Goal: Check status: Check status

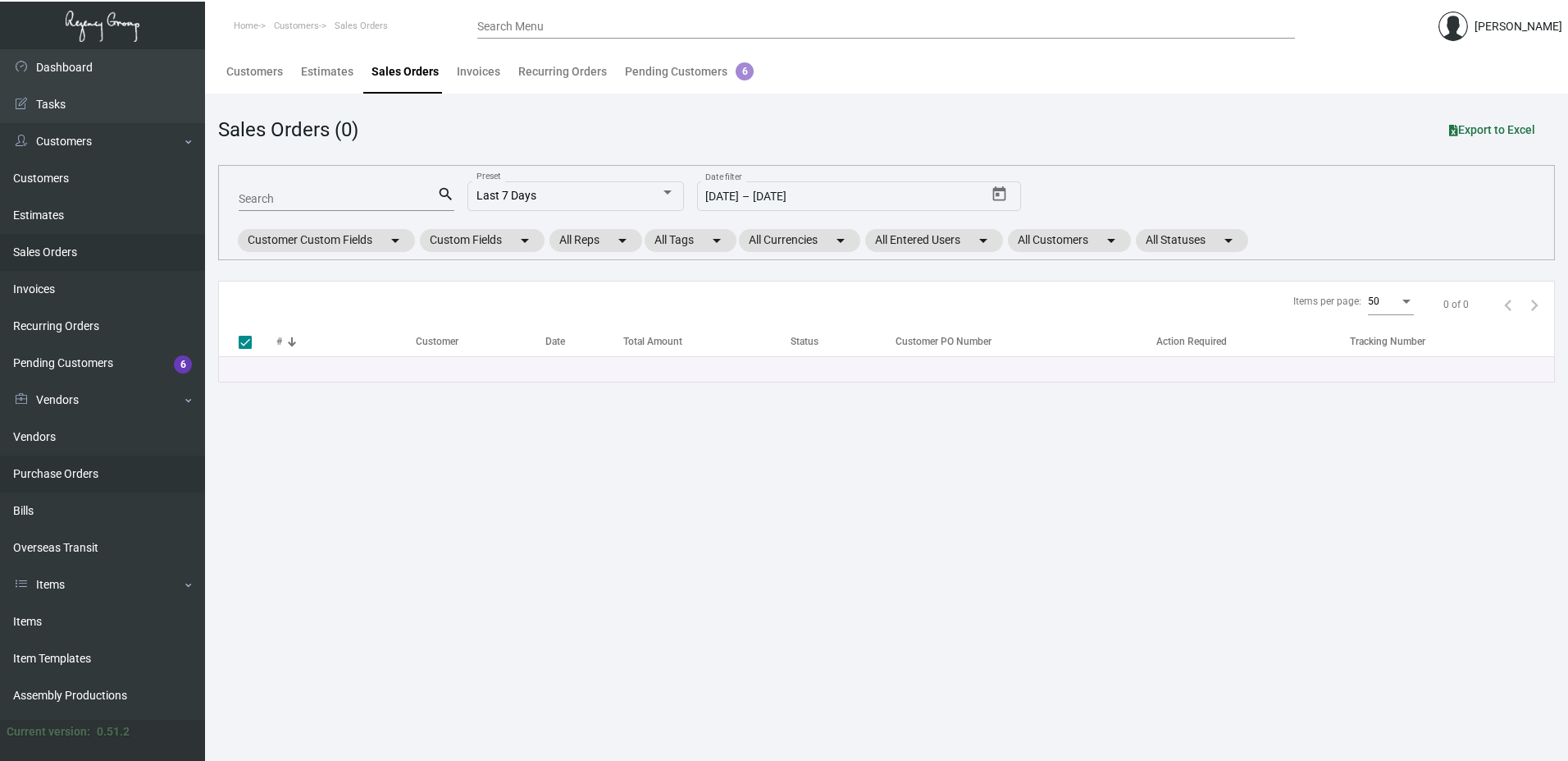
click at [45, 476] on link "Purchase Orders" at bounding box center [102, 474] width 205 height 37
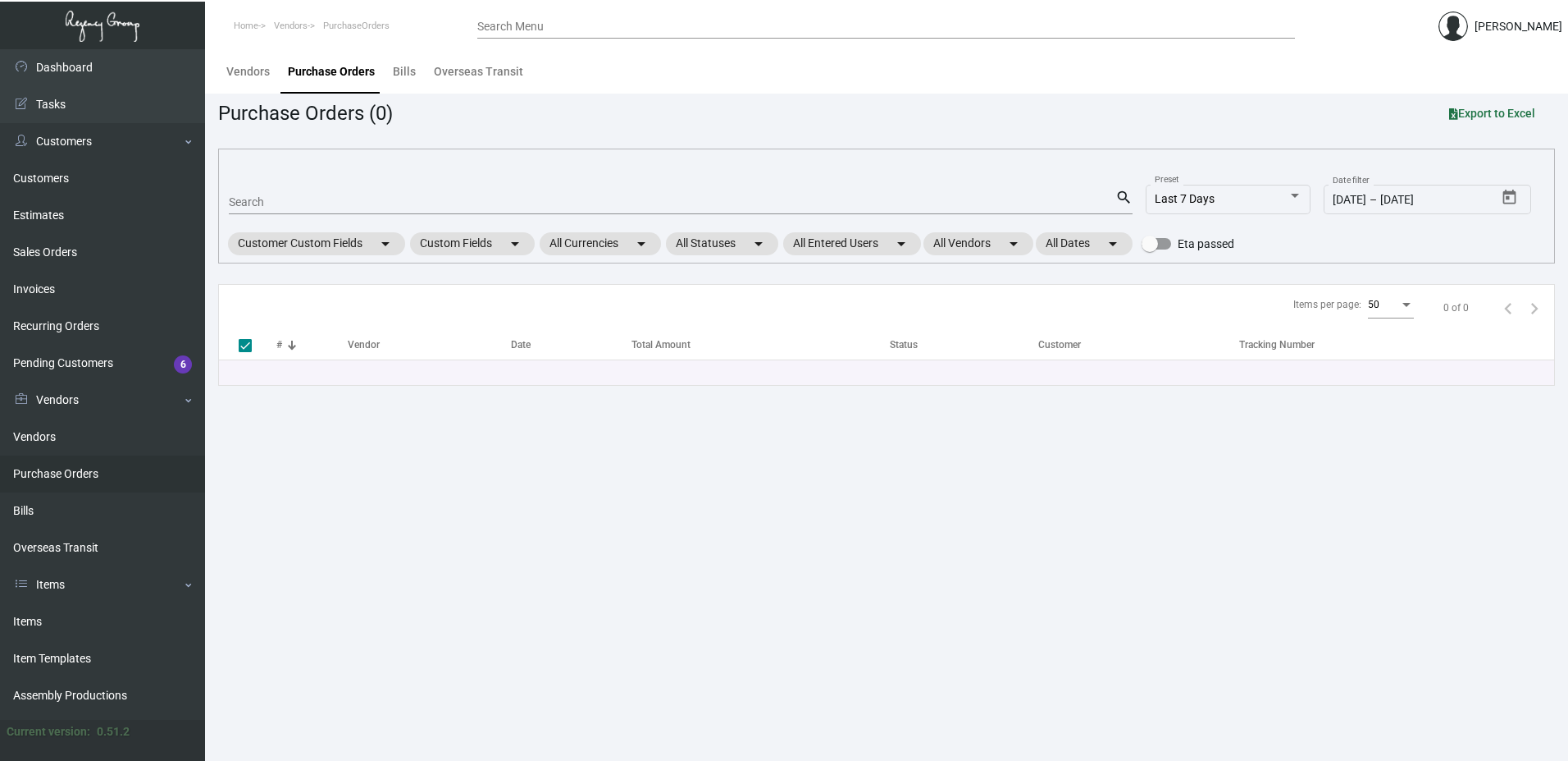
click at [299, 195] on div "Search" at bounding box center [672, 202] width 887 height 25
type input "104"
checkbox input "false"
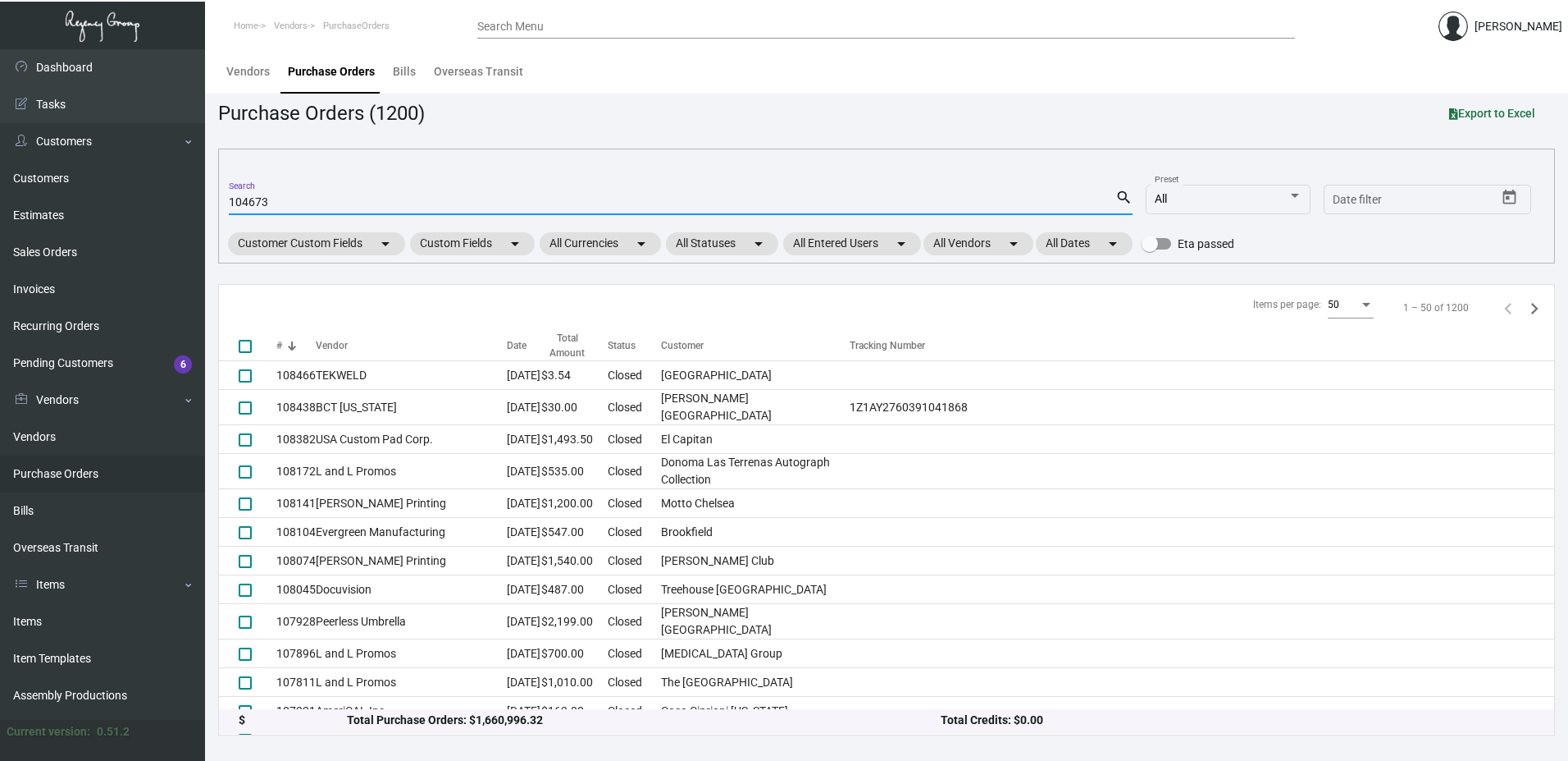
type input "104673"
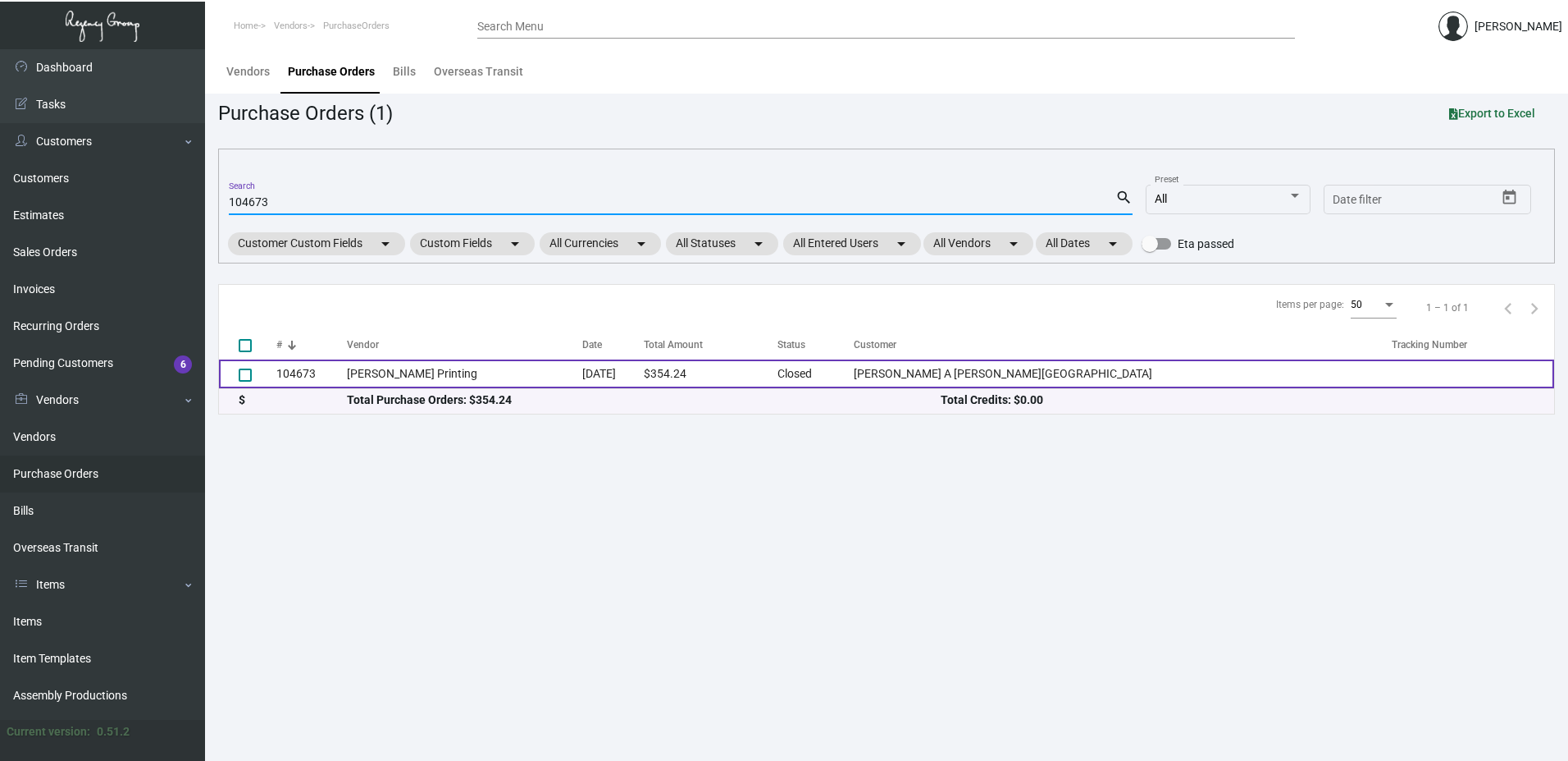
click at [301, 379] on td "104673" at bounding box center [311, 373] width 70 height 28
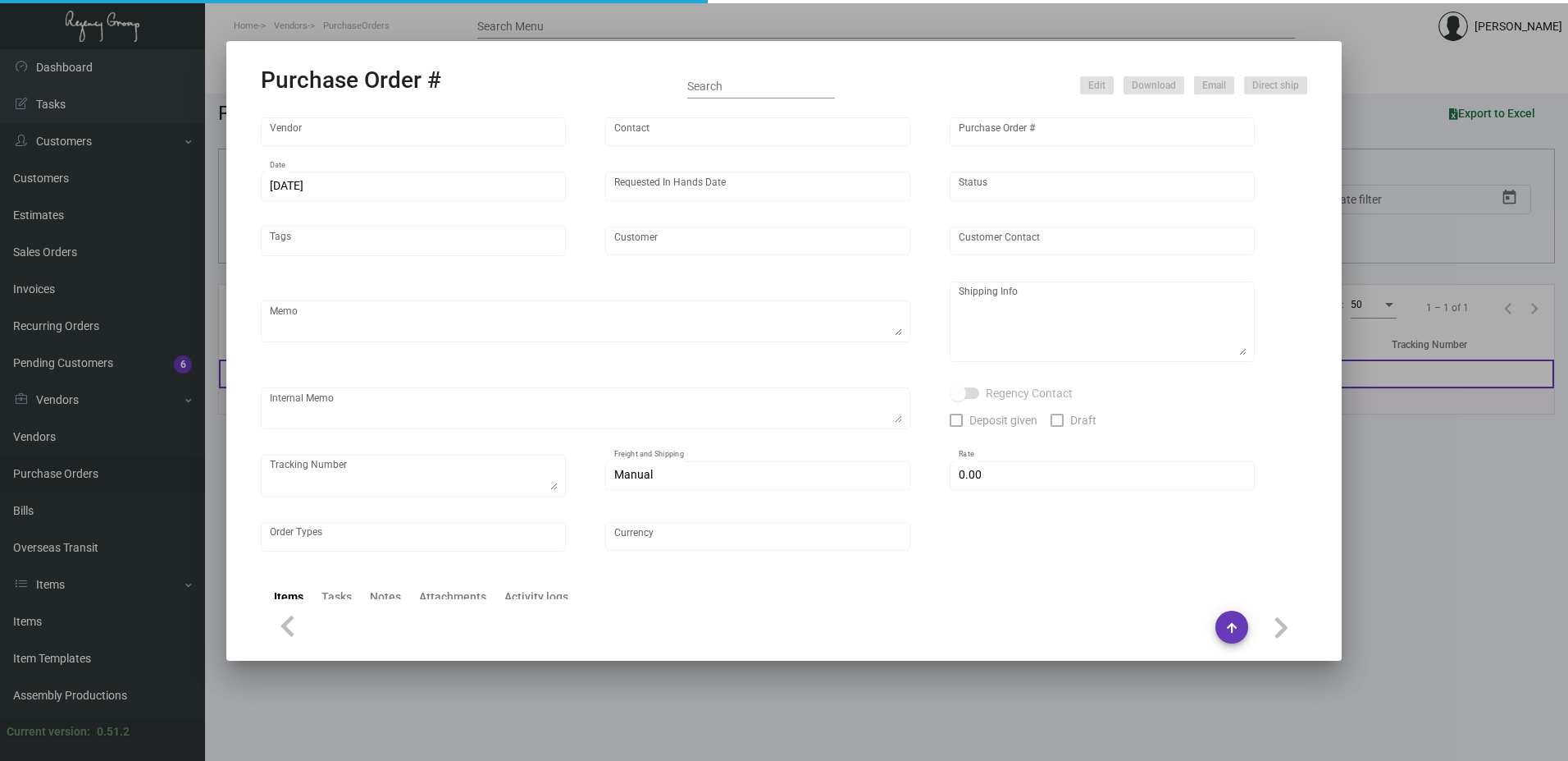
type input "[PERSON_NAME] Printing"
type input "[PERSON_NAME]"
type input "104673"
type input "[DATE]"
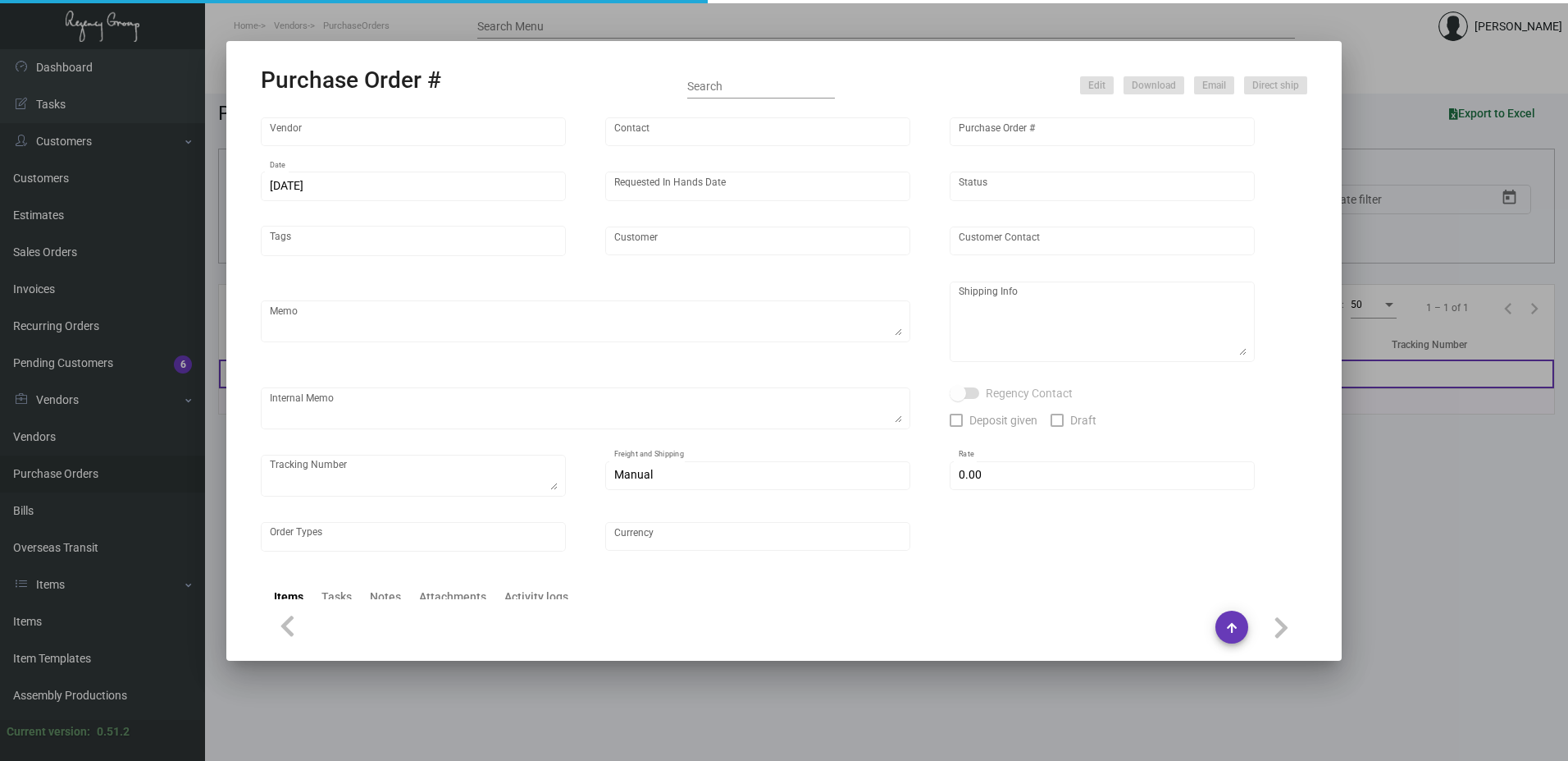
type input "[PERSON_NAME] A [PERSON_NAME][GEOGRAPHIC_DATA]"
type input "Receiving Department"
type textarea "PLEASE SEND PDF PROOFS TO OUR ART TEAM ; [EMAIL_ADDRESS][DOMAIN_NAME] WITH ME I…"
type textarea "[PERSON_NAME] A [PERSON_NAME][GEOGRAPHIC_DATA] - Receiving Department [STREET_A…"
type textarea "[DATE] - [PERSON_NAME] created the SO/PO first since hotel was on hold, will se…"
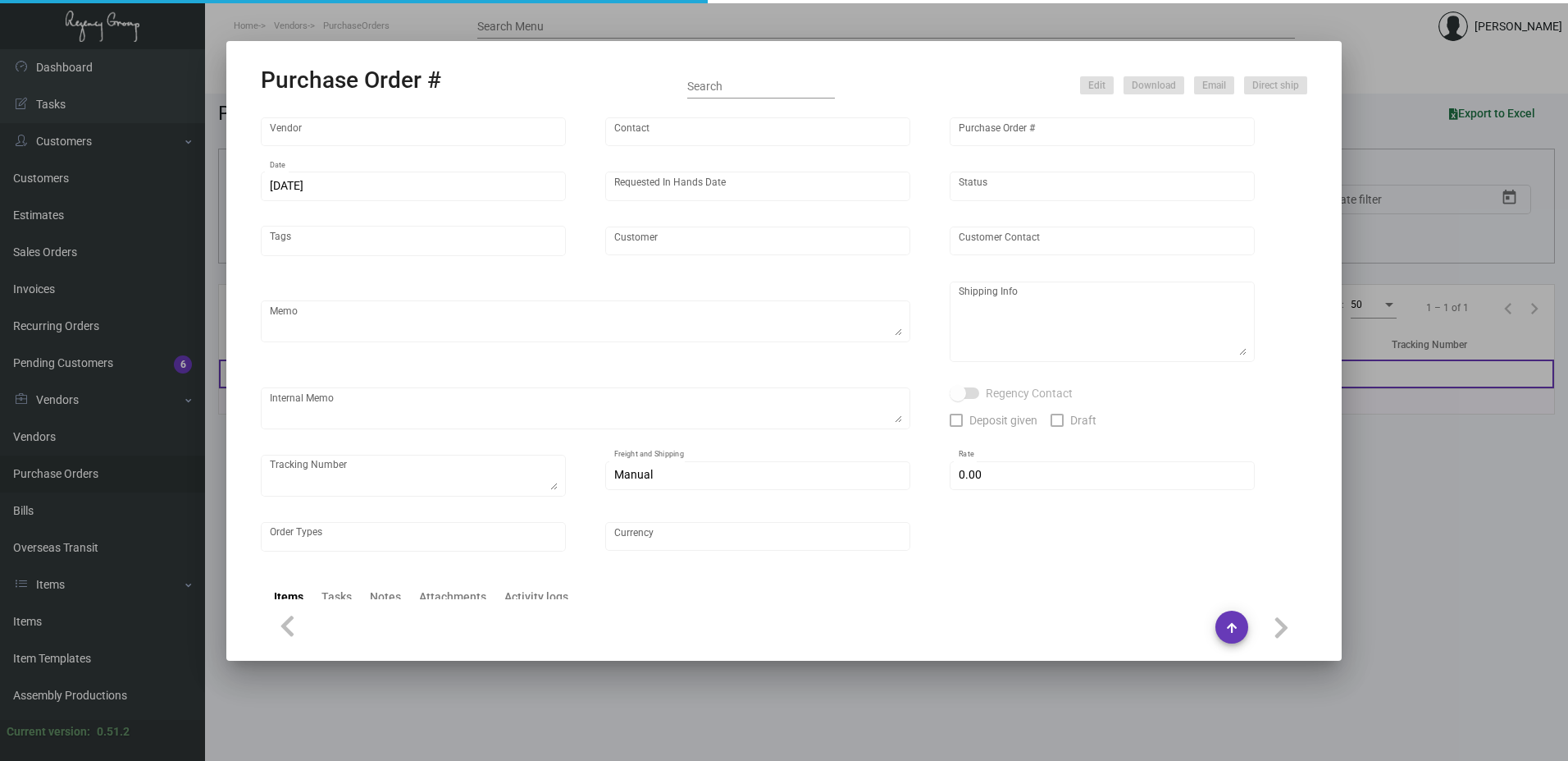
type input "$ 0.00"
type input "United States Dollar $"
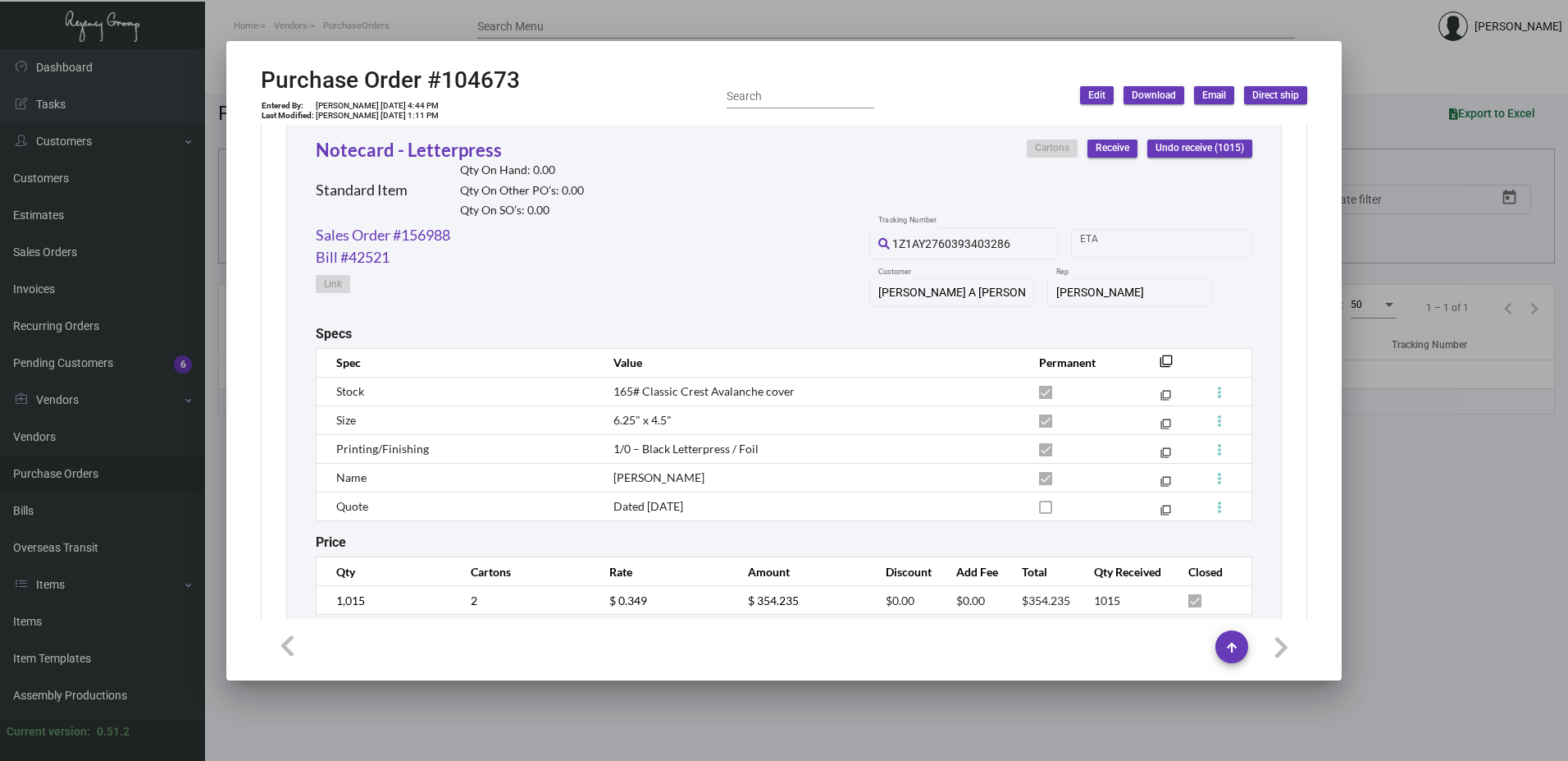
scroll to position [829, 0]
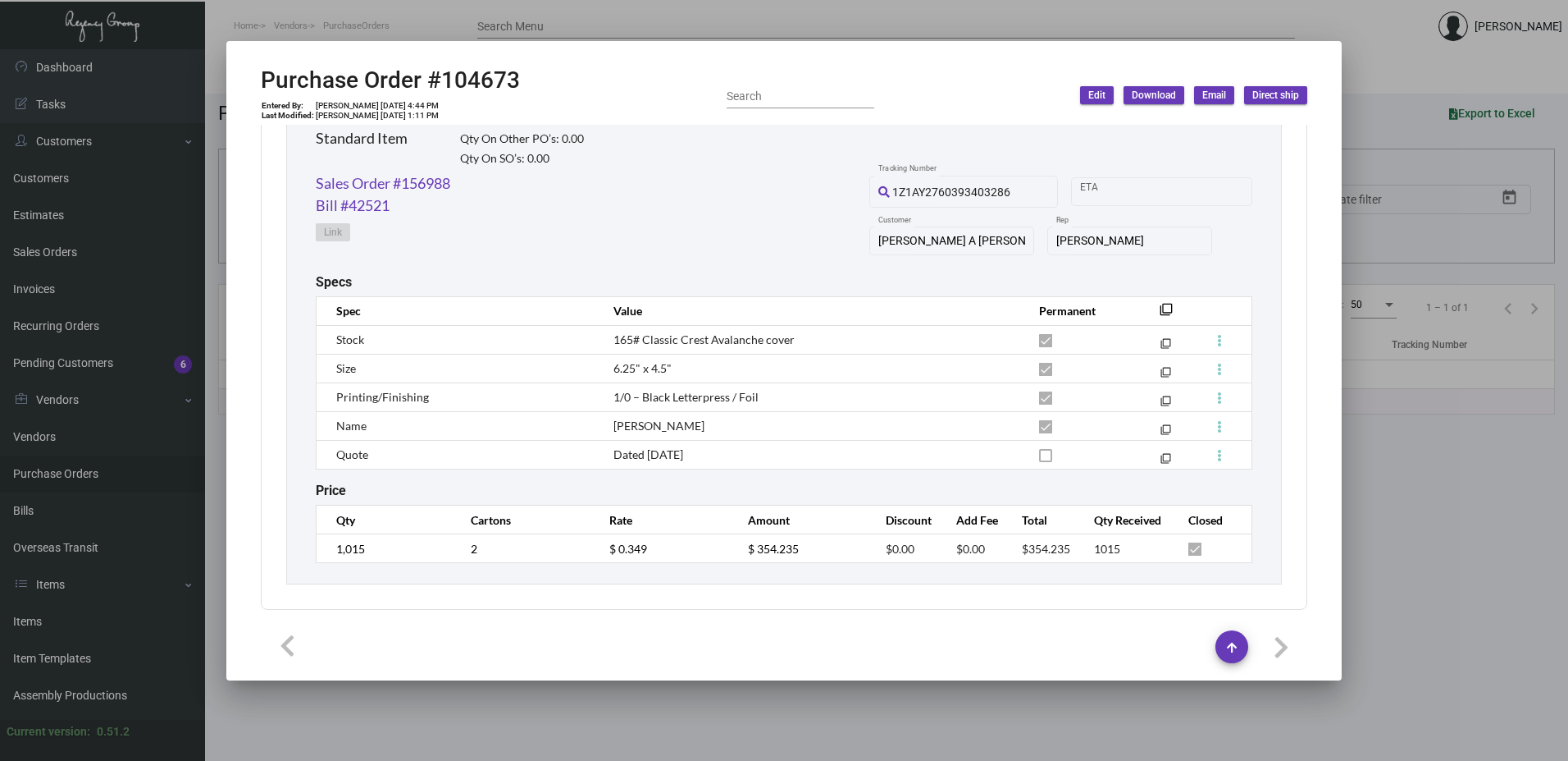
click at [524, 78] on div "Purchase Order #104673 Entered By: [PERSON_NAME] [DATE] 4:44 PM Last Modified: …" at bounding box center [783, 95] width 1046 height 58
drag, startPoint x: 524, startPoint y: 77, endPoint x: 442, endPoint y: 73, distance: 82.1
click at [442, 73] on div "Purchase Order #104673 Entered By: [PERSON_NAME] [DATE] 4:44 PM Last Modified: …" at bounding box center [783, 95] width 1046 height 58
copy h2 "104673"
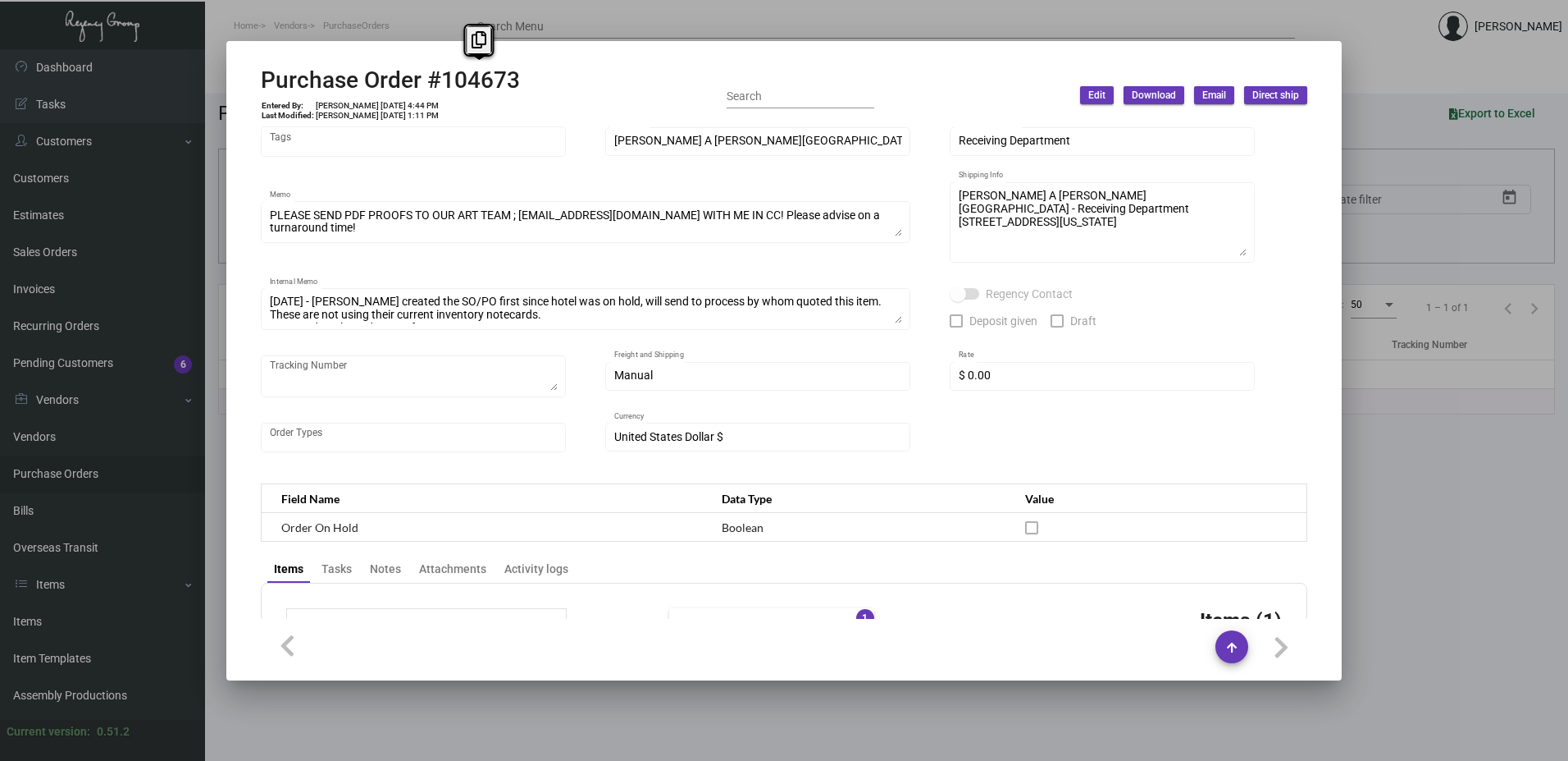
scroll to position [0, 0]
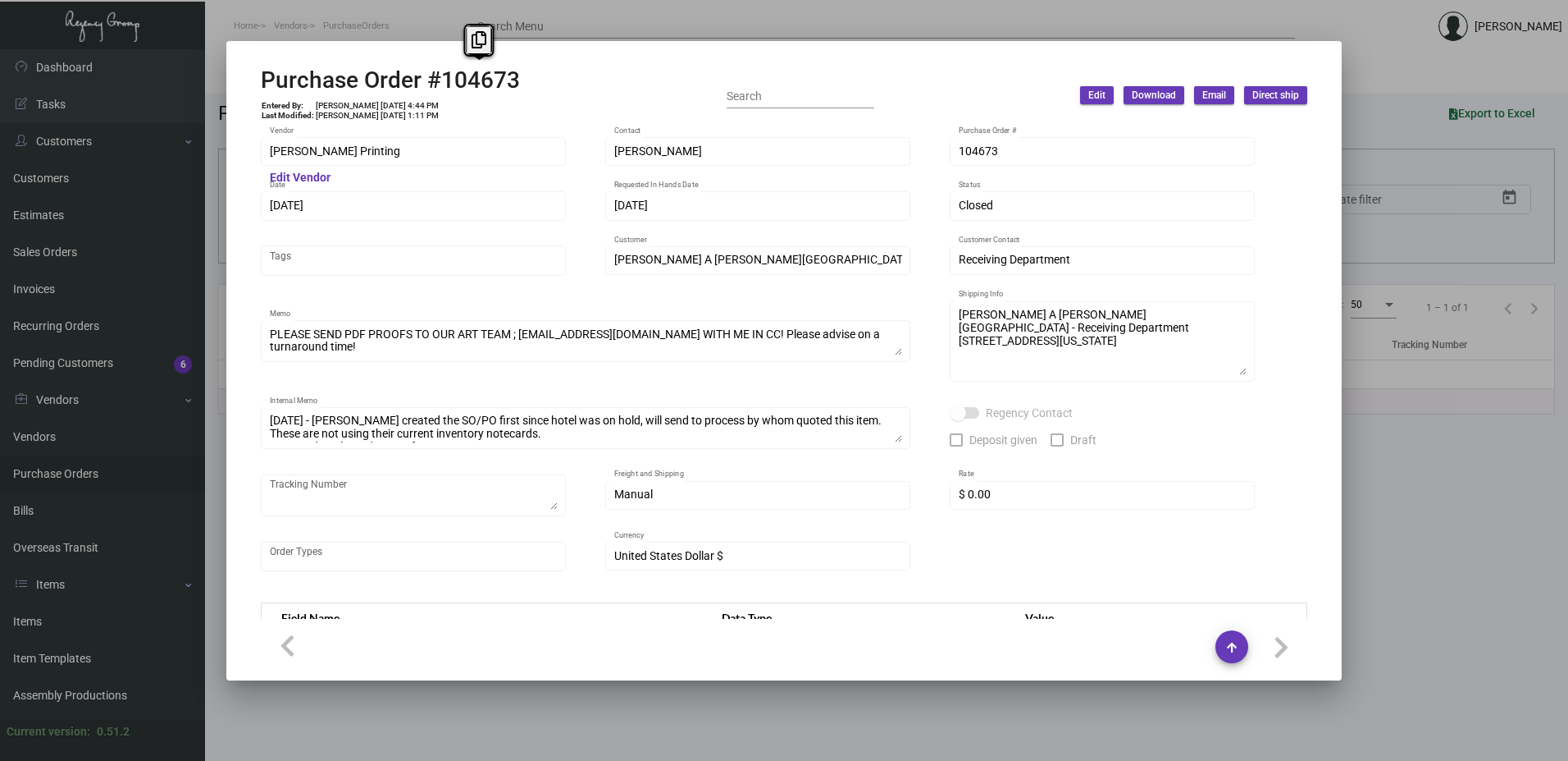
click at [697, 29] on div at bounding box center [784, 380] width 1568 height 761
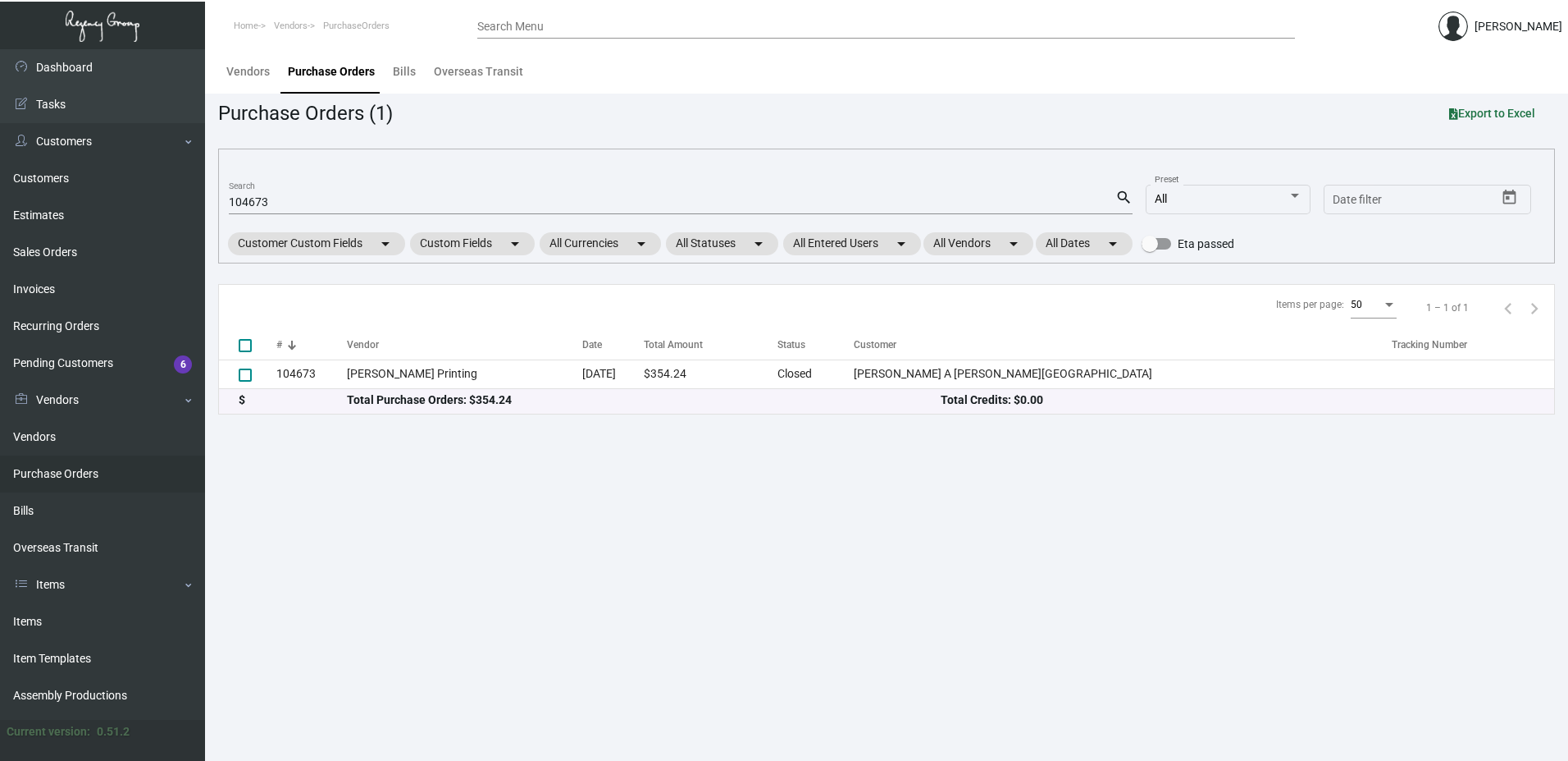
click at [280, 203] on input "104673" at bounding box center [672, 202] width 887 height 13
paste input "5580"
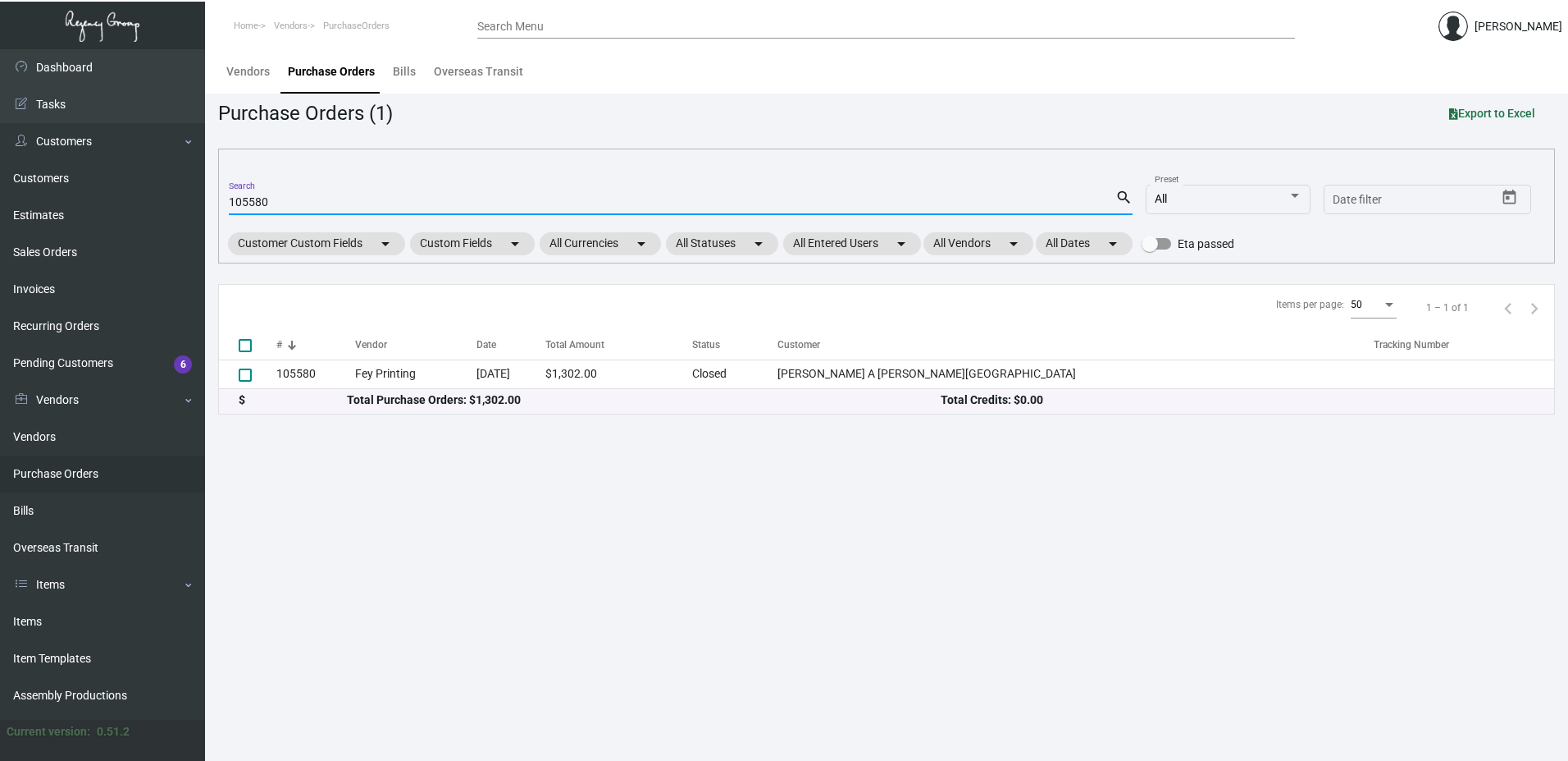
type input "105580"
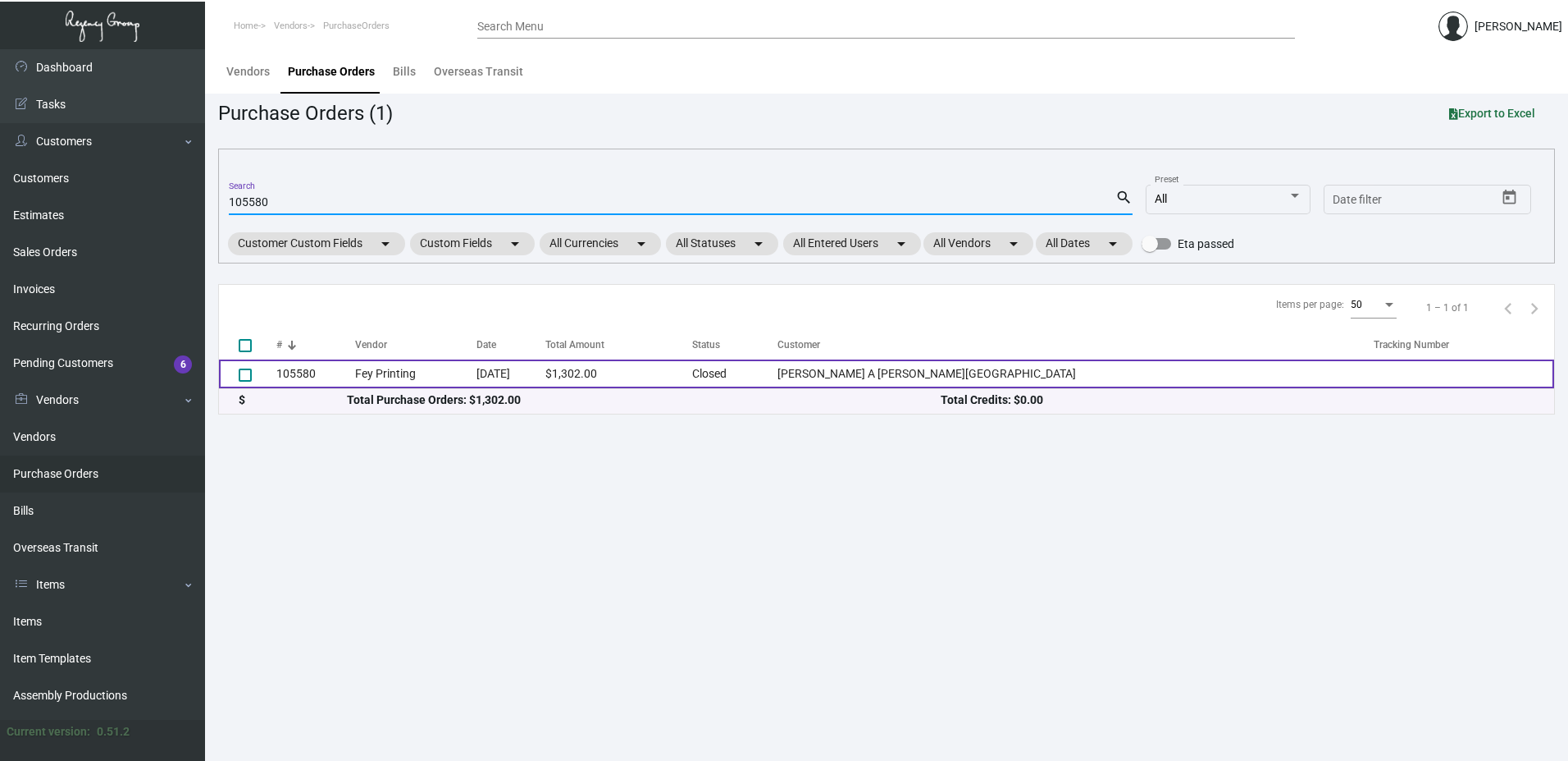
click at [296, 373] on td "105580" at bounding box center [315, 373] width 78 height 28
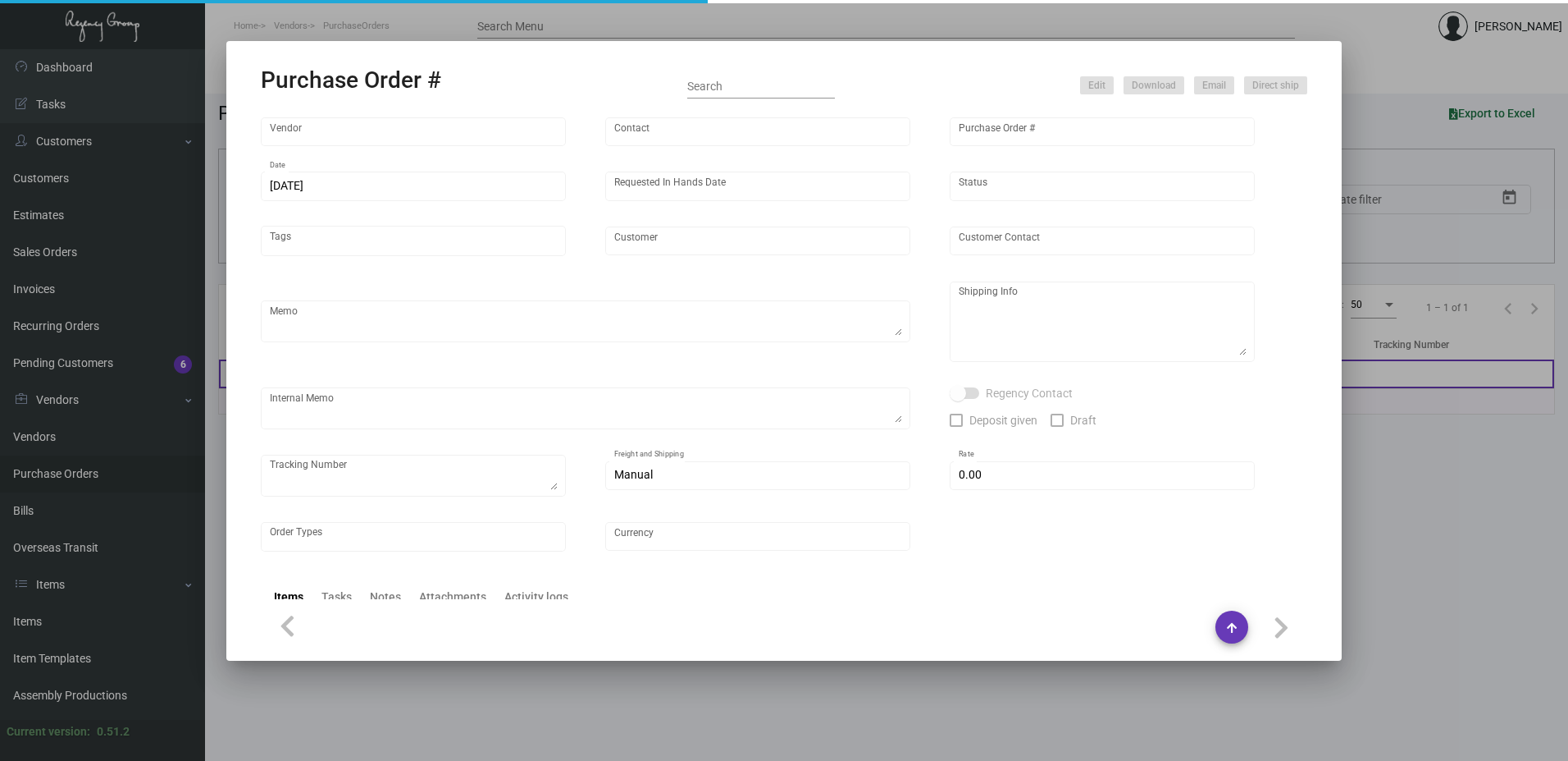
type input "Fey Printing"
type input "[PERSON_NAME]"
type input "105580"
type input "[DATE]"
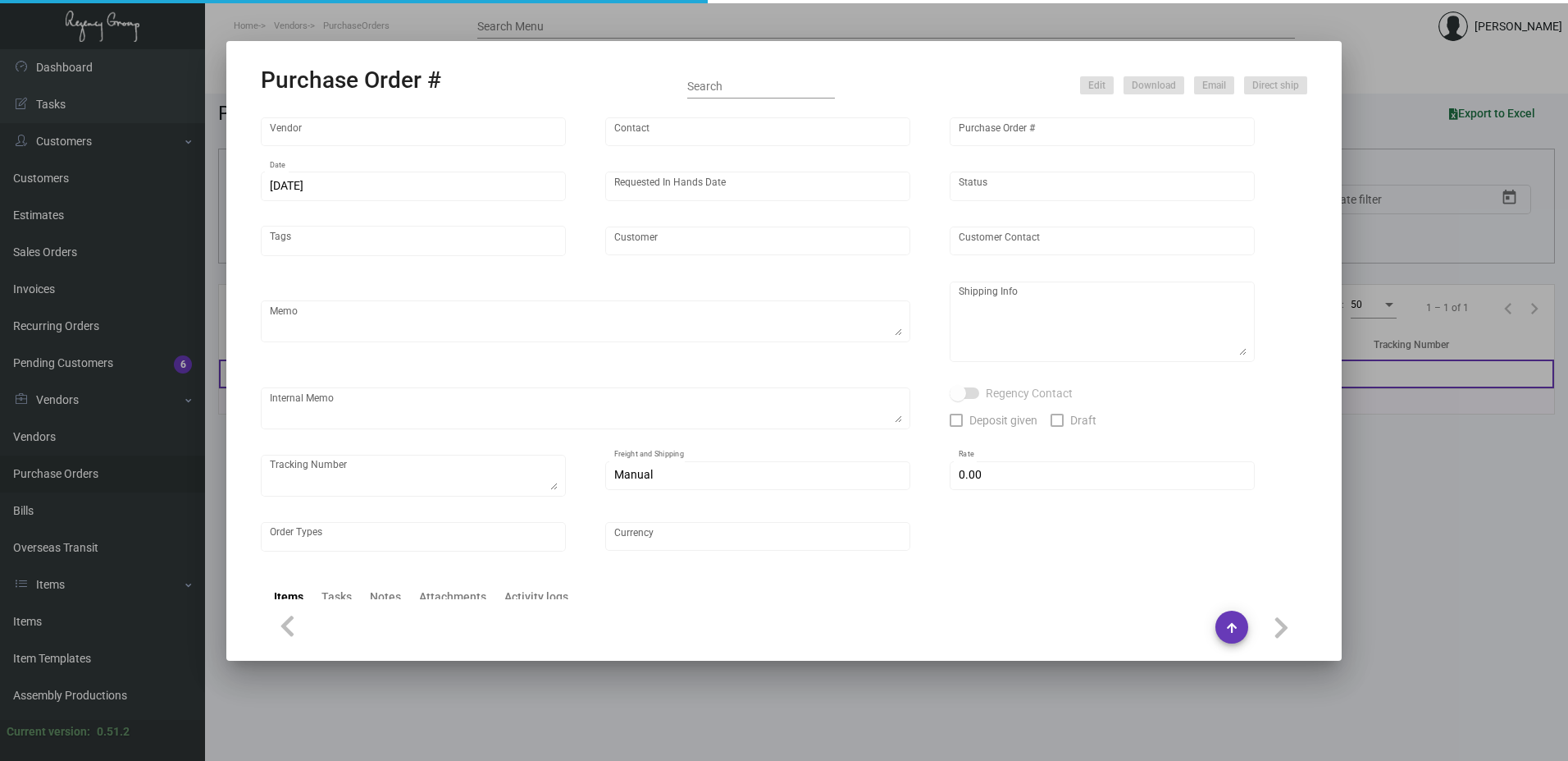
type input "[PERSON_NAME] A [PERSON_NAME][GEOGRAPHIC_DATA]"
type textarea ""Please send proof for approval to [EMAIL_ADDRESS][DOMAIN_NAME] with me cc'ed. …"
type textarea "NJ Warehouse Regency Group NJ – [PERSON_NAME] [STREET_ADDRESS]"
type textarea "[DATE] Shipped from Vendor by UPS Ground TK#1Z1AY2760390704288 Cost $28.42 to […"
type input "$ 0.00"
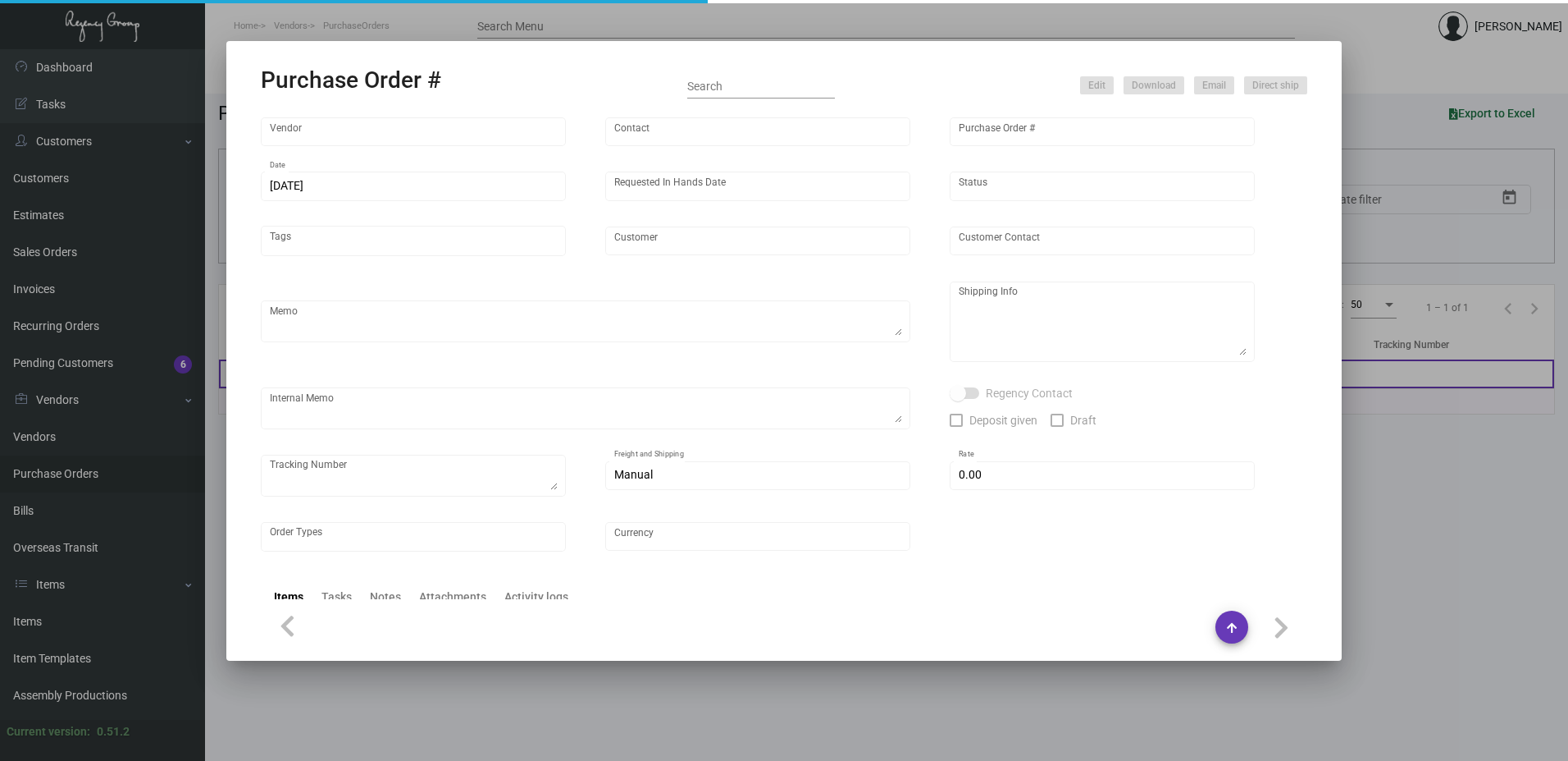
type input "United States Dollar $"
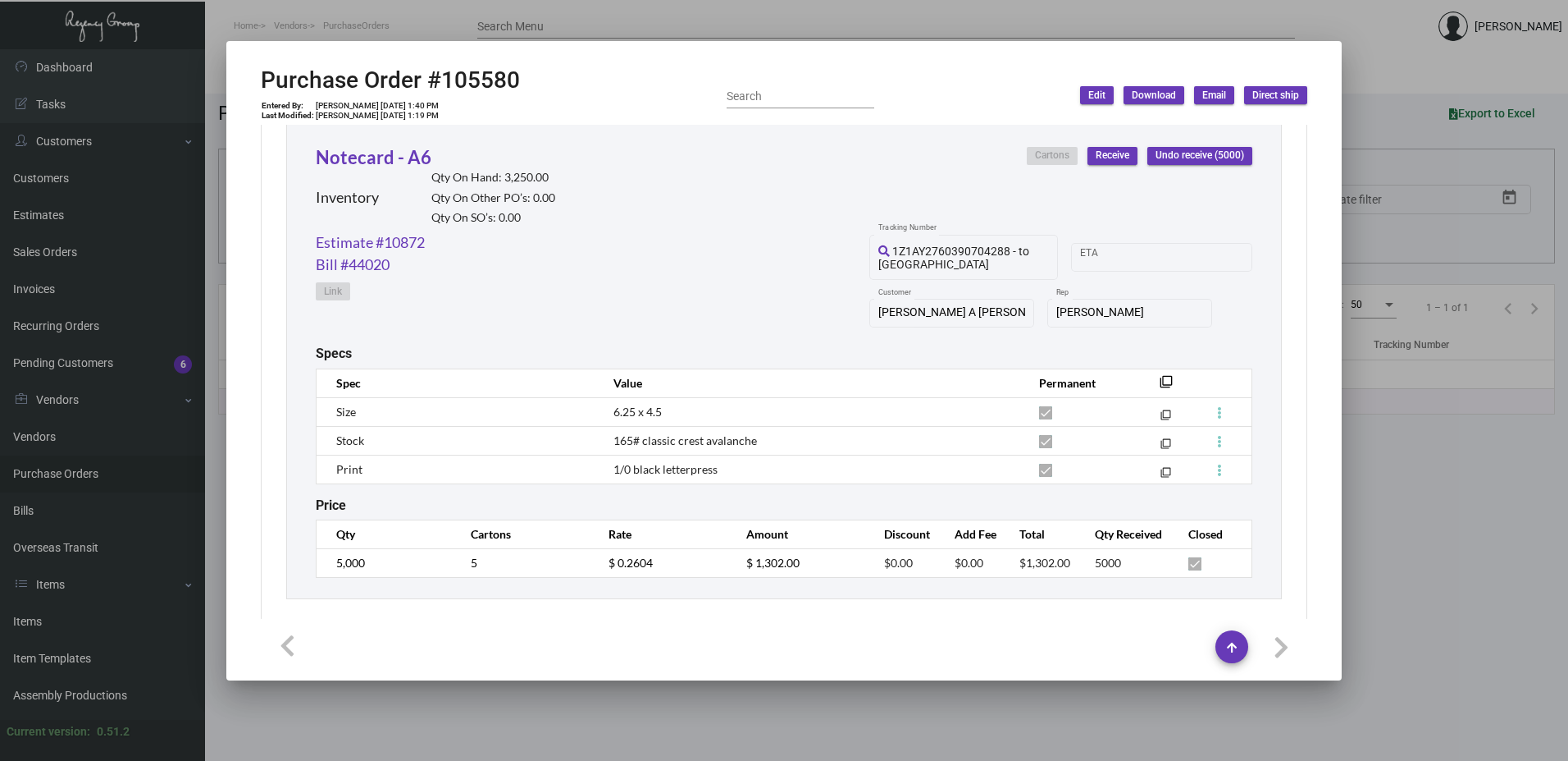
scroll to position [771, 0]
click at [968, 72] on div "Purchase Order #105580 Entered By: [PERSON_NAME] [DATE] 1:40 PM Last Modified: …" at bounding box center [783, 95] width 1046 height 58
click at [970, 73] on div "Purchase Order #105580 Entered By: [PERSON_NAME] [DATE] 1:40 PM Last Modified: …" at bounding box center [783, 95] width 1046 height 58
